Goal: Check status: Check status

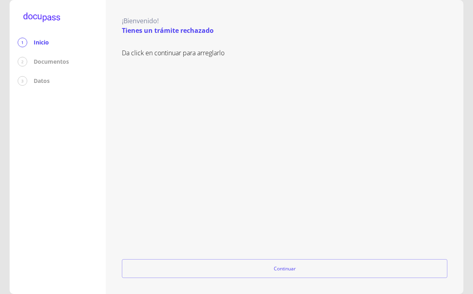
click at [50, 64] on p "Documentos" at bounding box center [51, 62] width 35 height 8
click at [42, 66] on div "2 Documentos" at bounding box center [58, 62] width 80 height 10
click at [41, 65] on p "Documentos" at bounding box center [51, 62] width 35 height 8
